Goal: Information Seeking & Learning: Learn about a topic

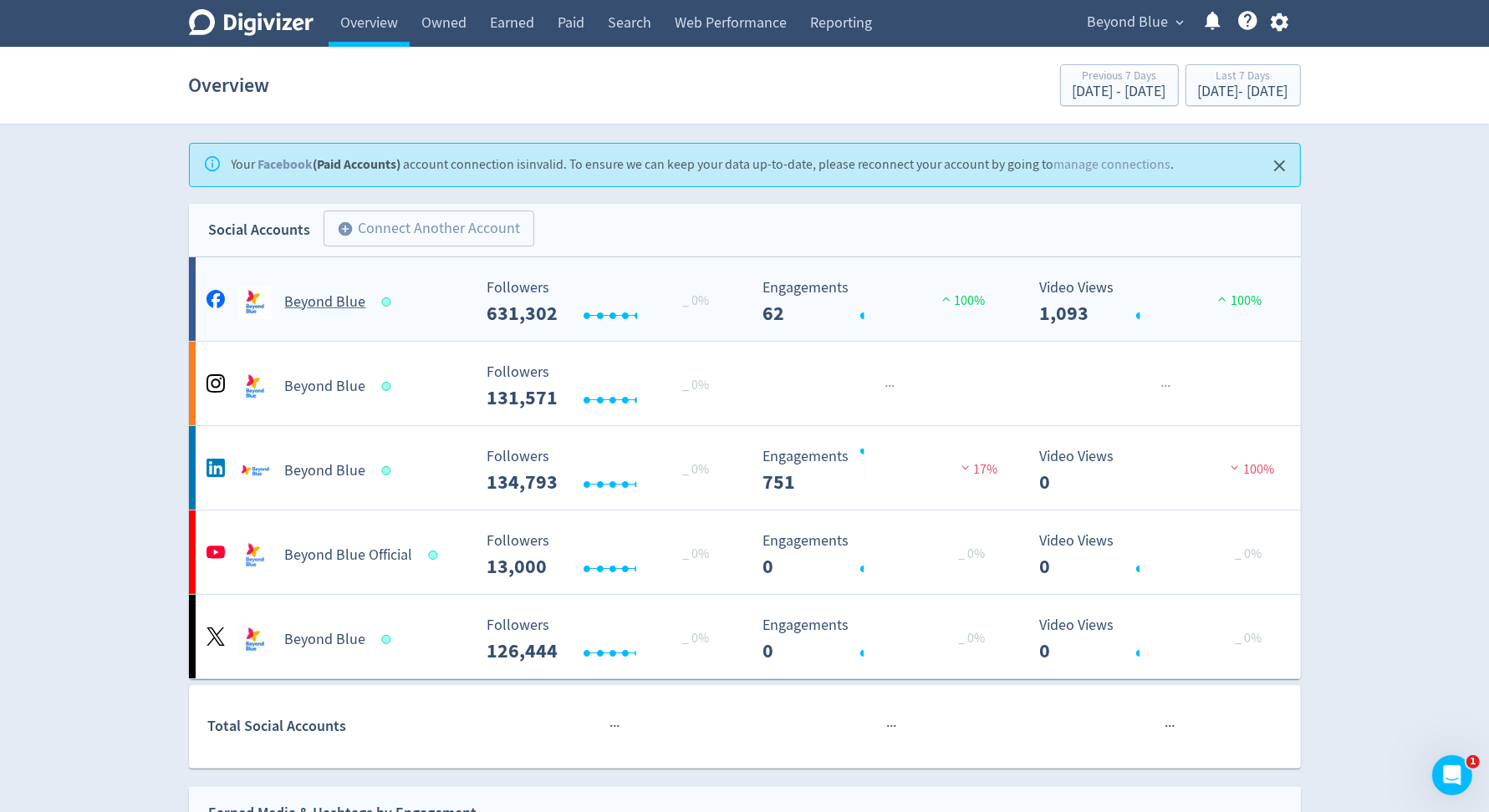
click at [413, 324] on Blue-platform1 "Beyond Blue Created with Highcharts 10.3.3 _ 0% Followers 631,302 Created with …" at bounding box center [744, 299] width 1111 height 84
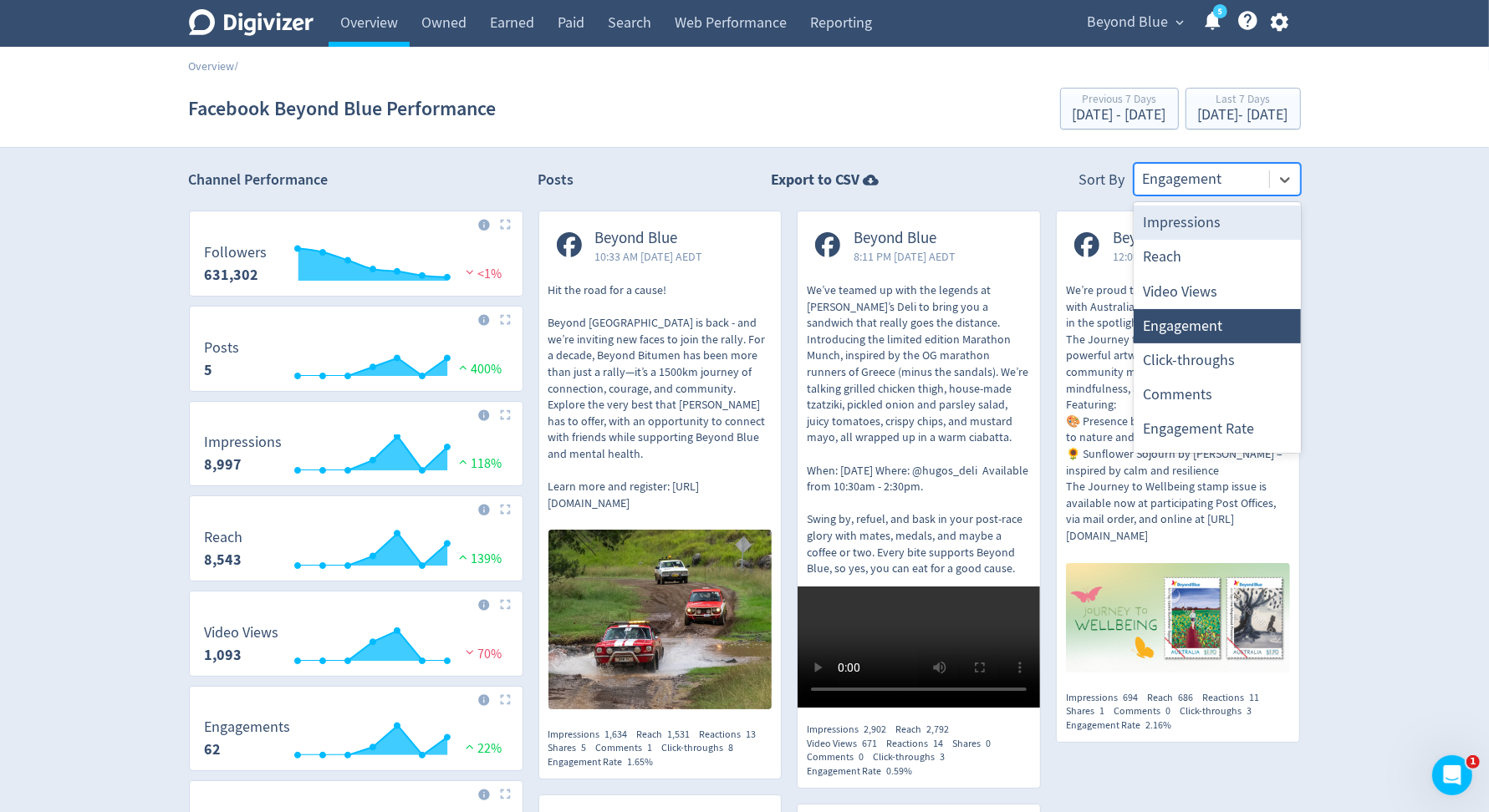
click at [1187, 191] on div "Engagement" at bounding box center [1201, 180] width 134 height 31
click at [467, 36] on link "Owned" at bounding box center [443, 23] width 68 height 47
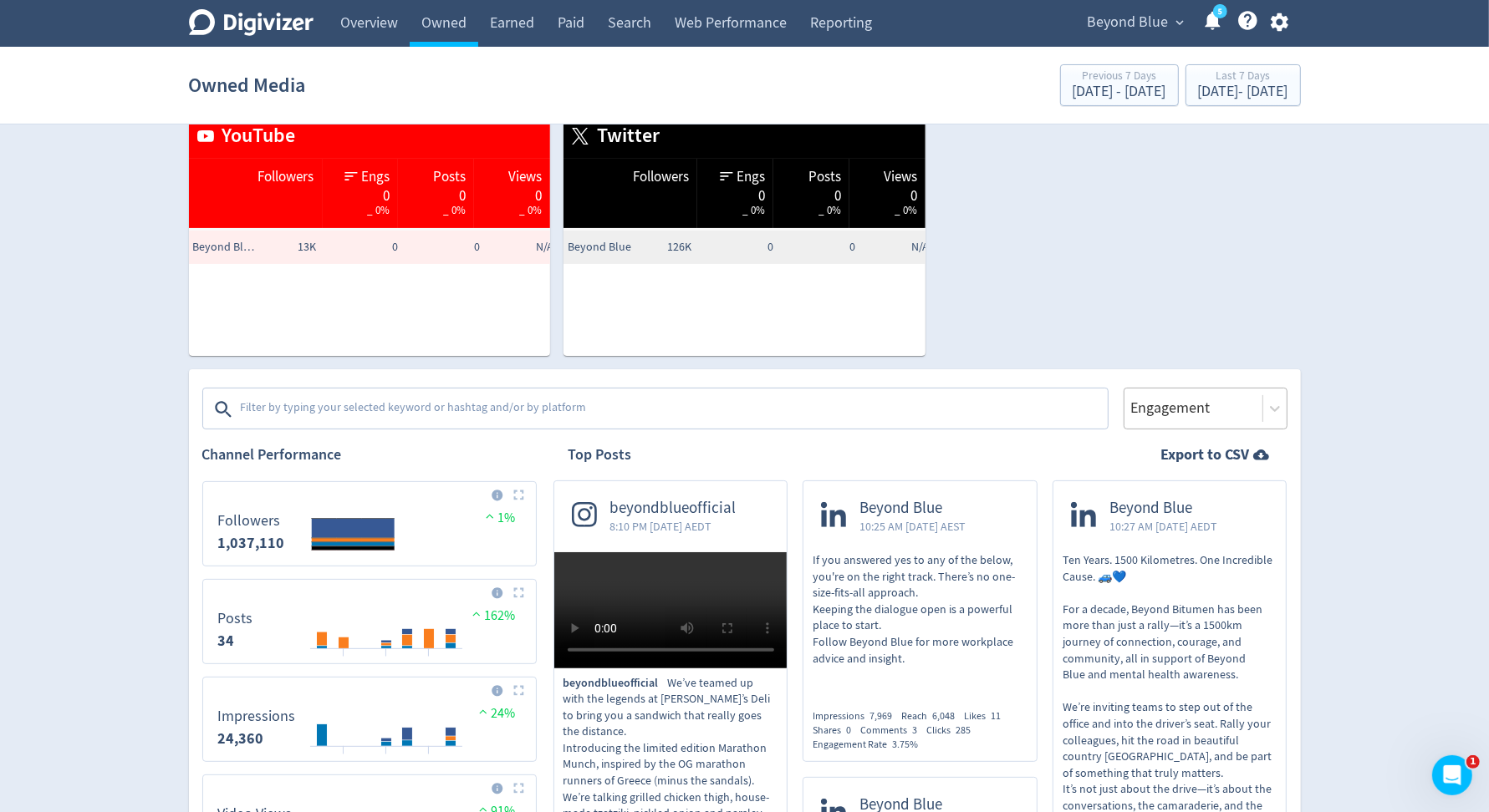
scroll to position [318, 0]
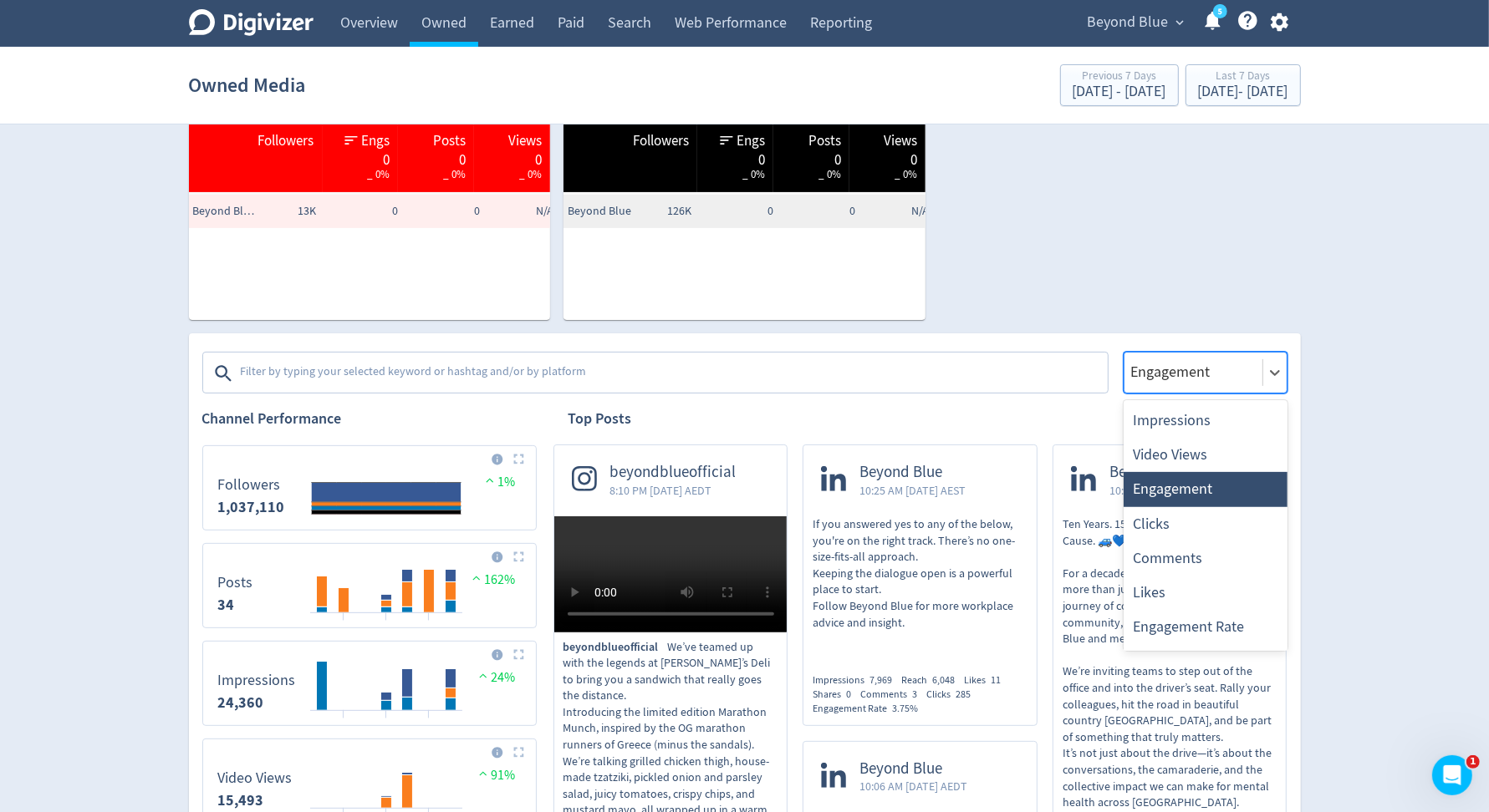
click at [1221, 361] on div at bounding box center [1193, 372] width 128 height 25
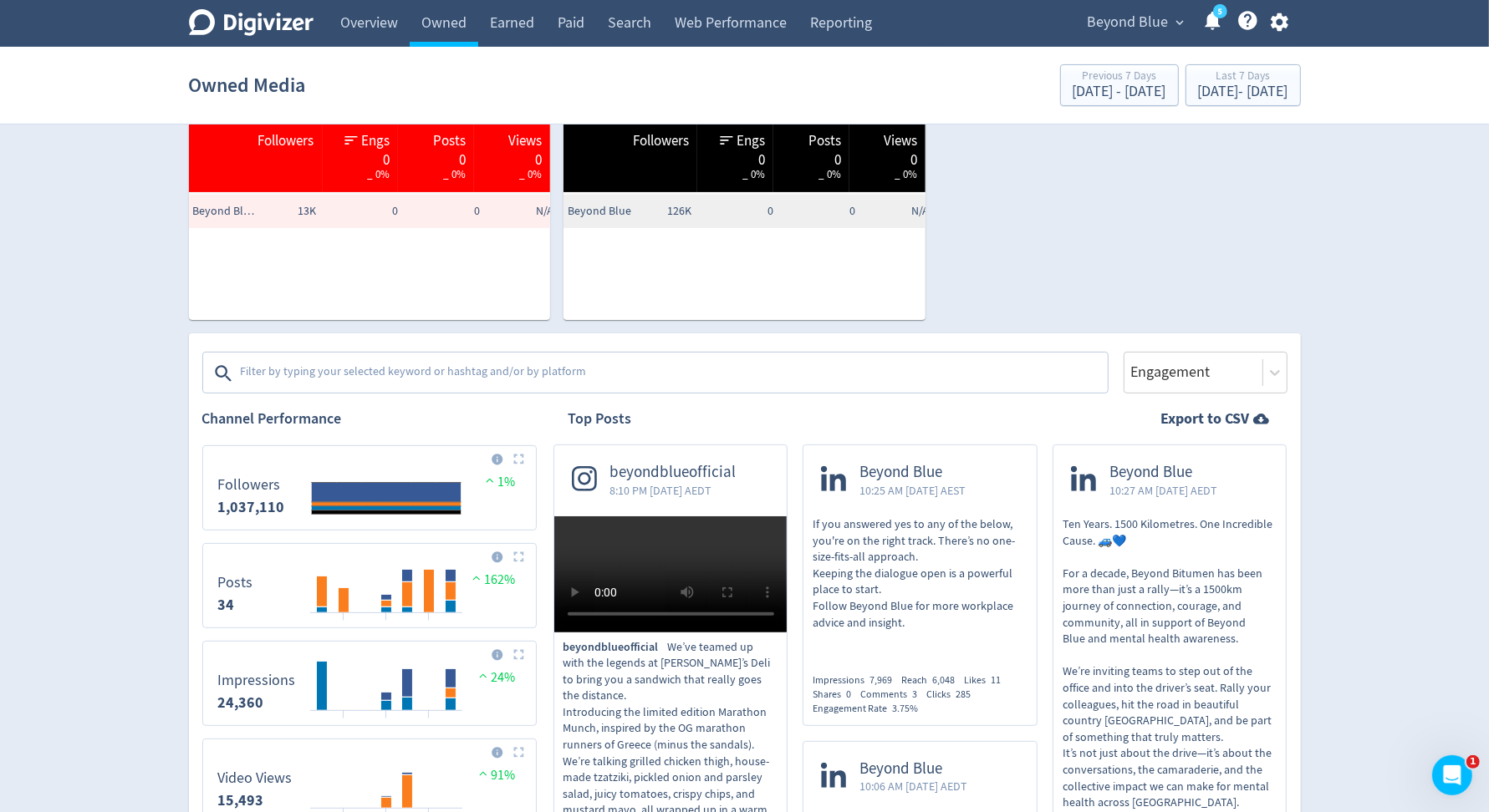
click at [1192, 343] on div "Platforms Facebook Twitter Instagram YouTube LinkedIn Engagement" at bounding box center [744, 364] width 1085 height 60
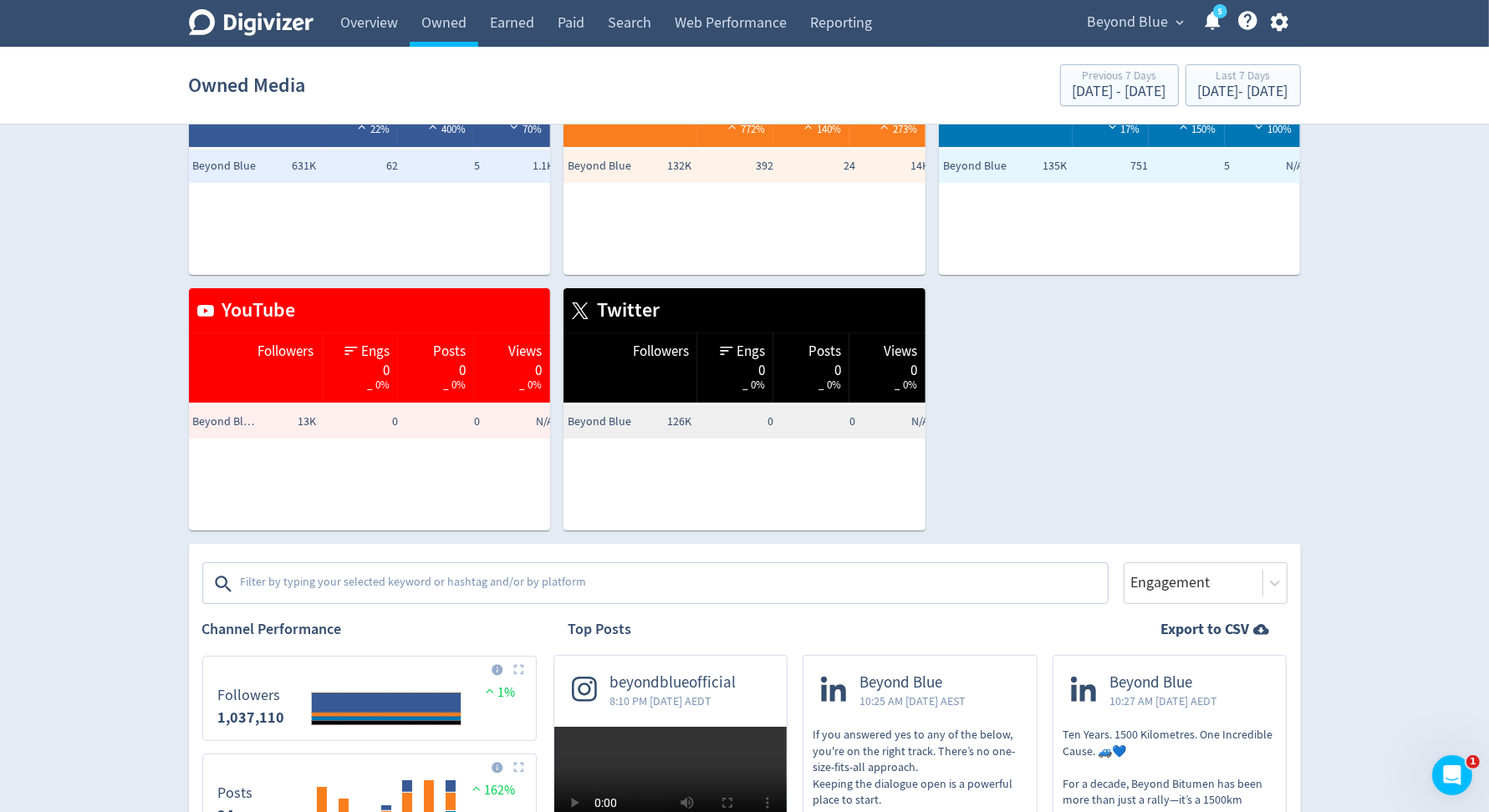
scroll to position [23, 0]
